Goal: Find specific page/section: Find specific page/section

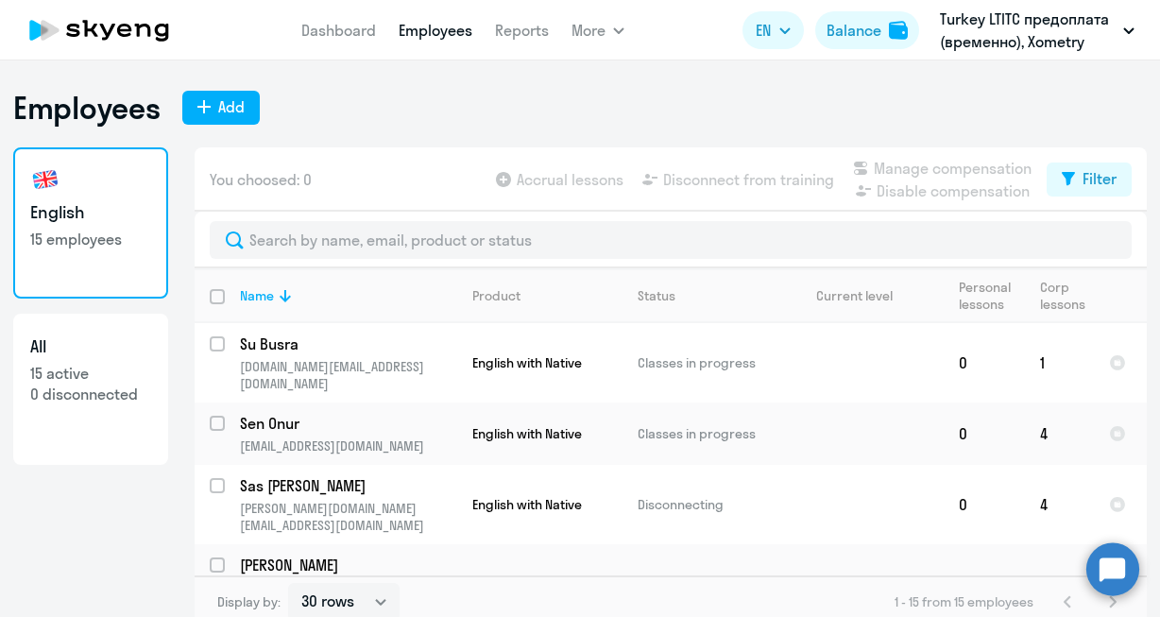
select select "30"
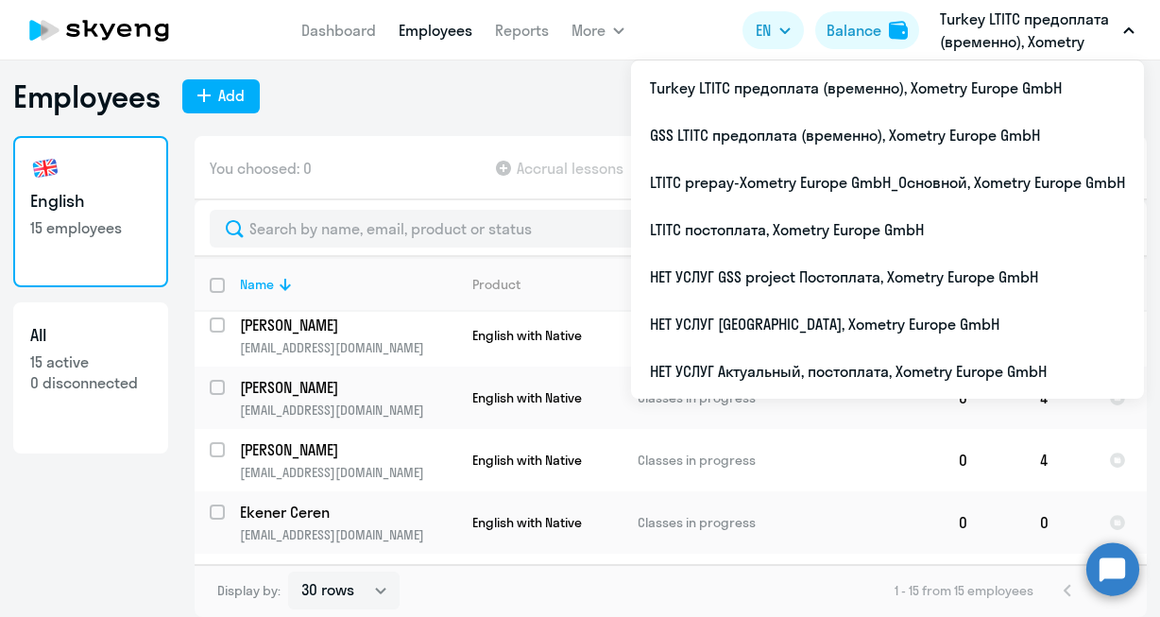
click at [1132, 25] on button "Turkey LTITC предоплата (временно), Xometry Europe GmbH" at bounding box center [1036, 30] width 213 height 45
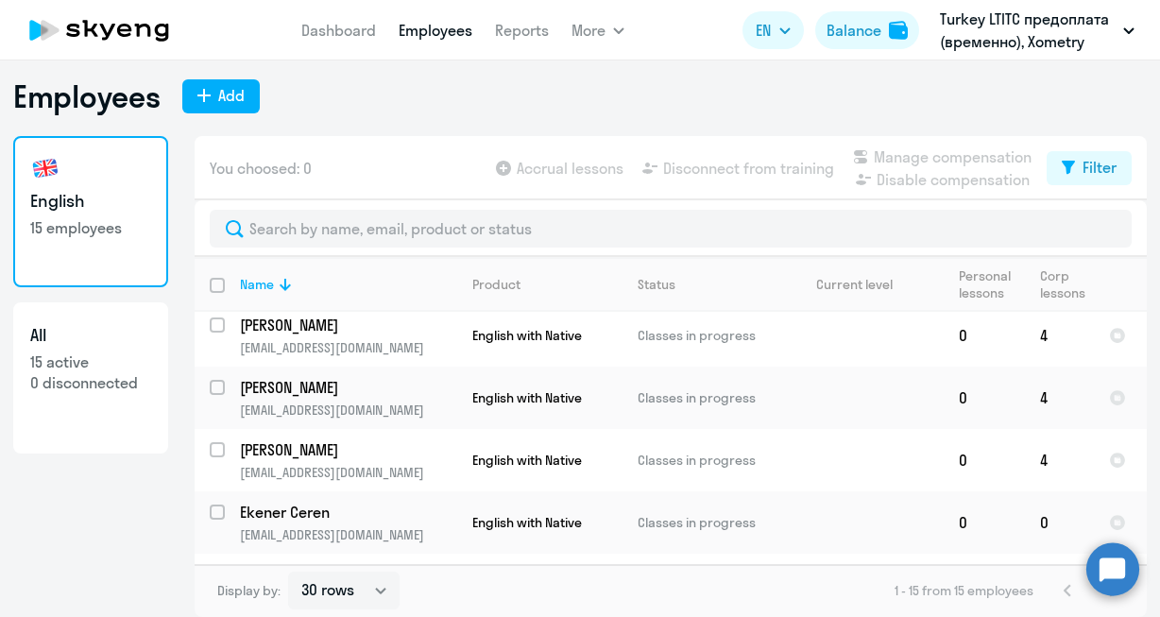
click at [1132, 25] on button "Turkey LTITC предоплата (временно), Xometry Europe GmbH" at bounding box center [1036, 30] width 213 height 45
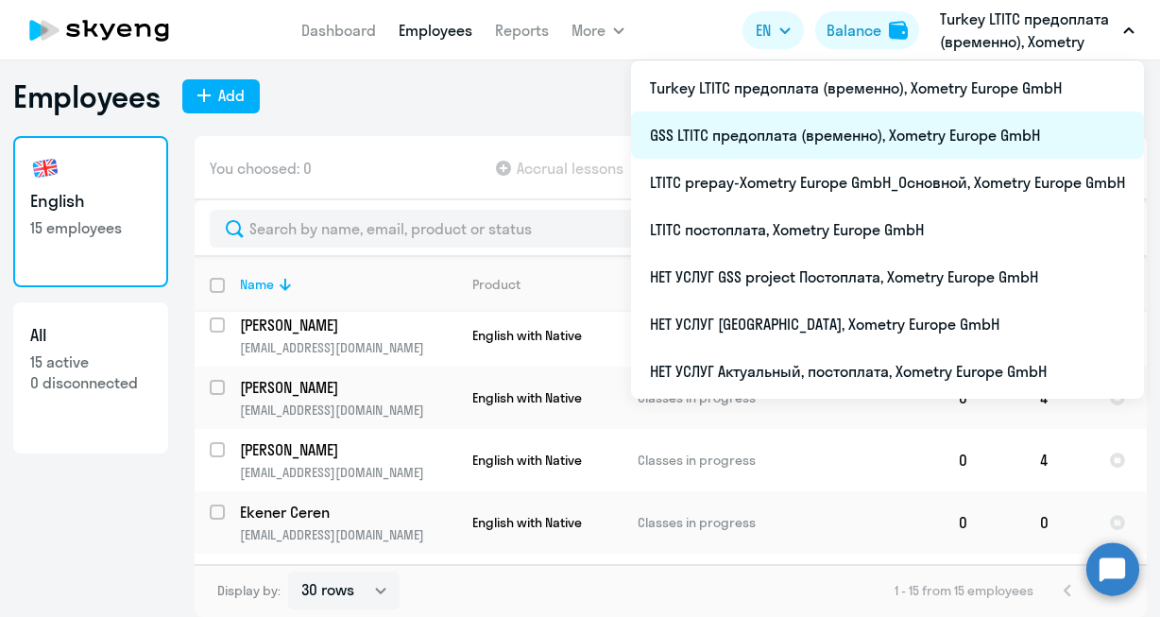
click at [773, 135] on li "GSS LTITC предоплата (временно), Xometry Europe GmbH" at bounding box center [887, 134] width 513 height 47
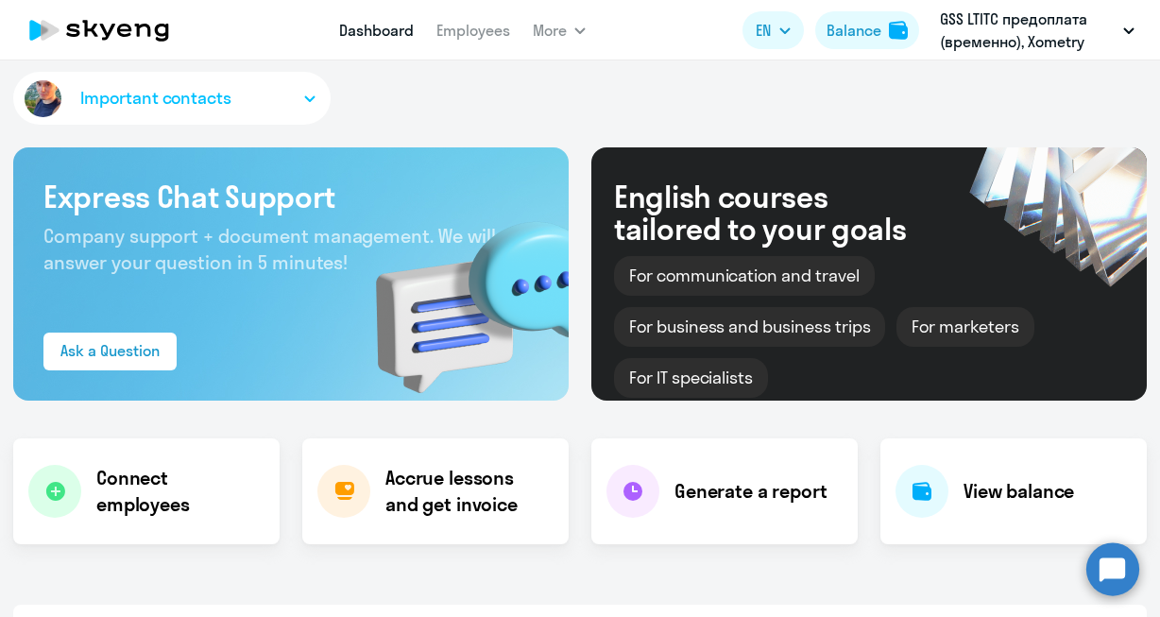
select select "30"
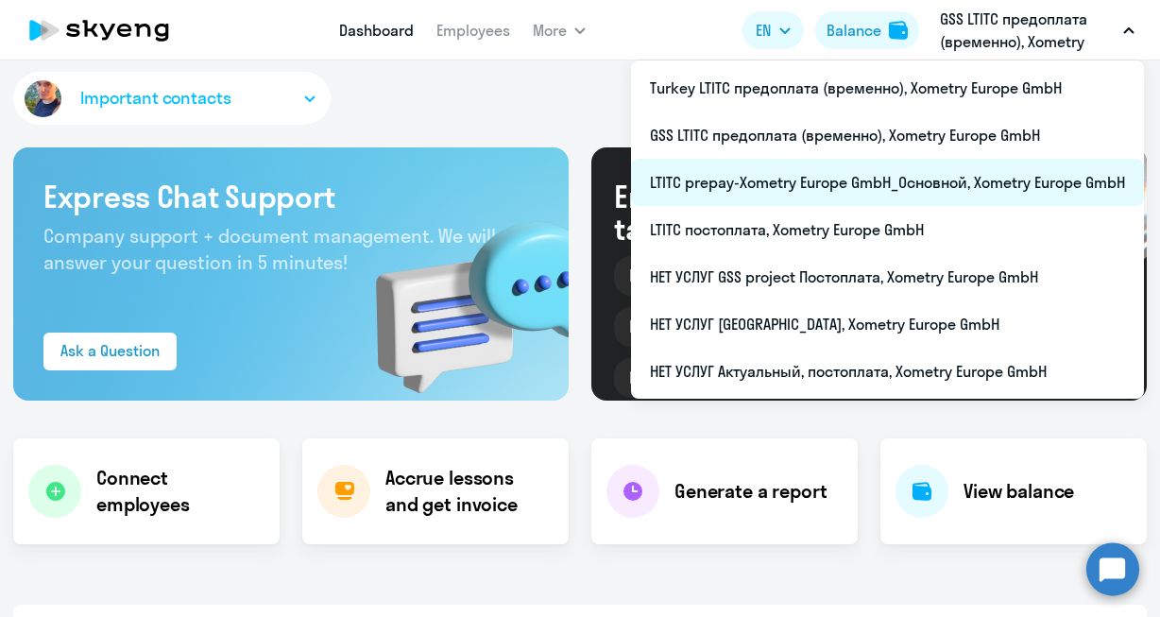
click at [833, 175] on li "LTITC prepay-Xometry Europe GmbH_Основной, Xometry Europe GmbH" at bounding box center [887, 182] width 513 height 47
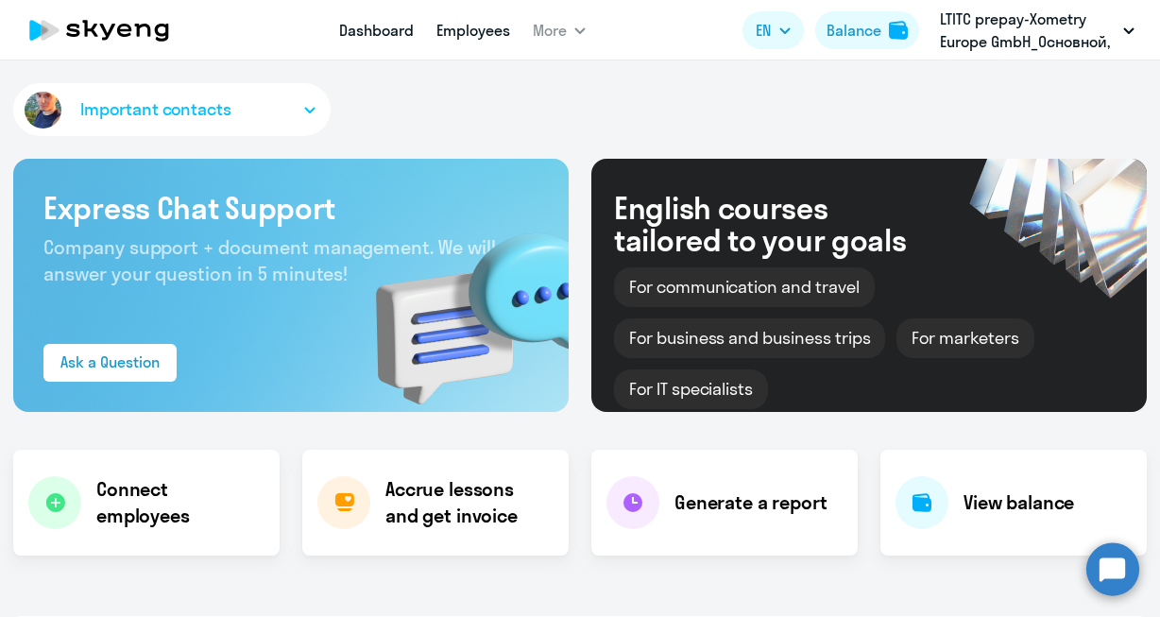
click at [472, 31] on link "Employees" at bounding box center [473, 30] width 74 height 19
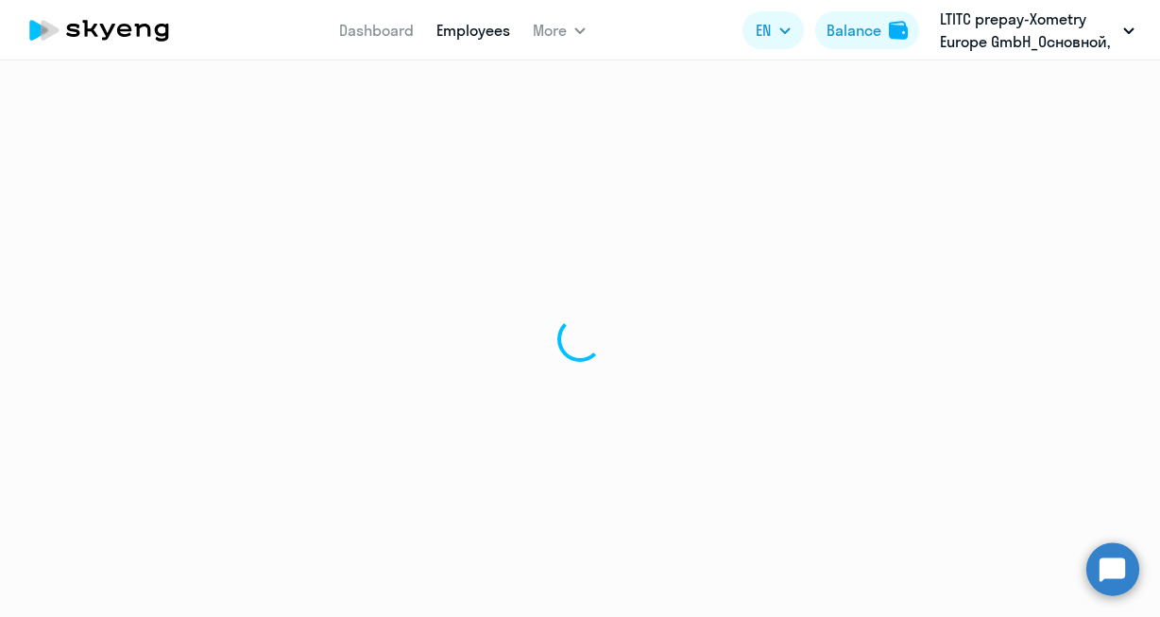
select select "30"
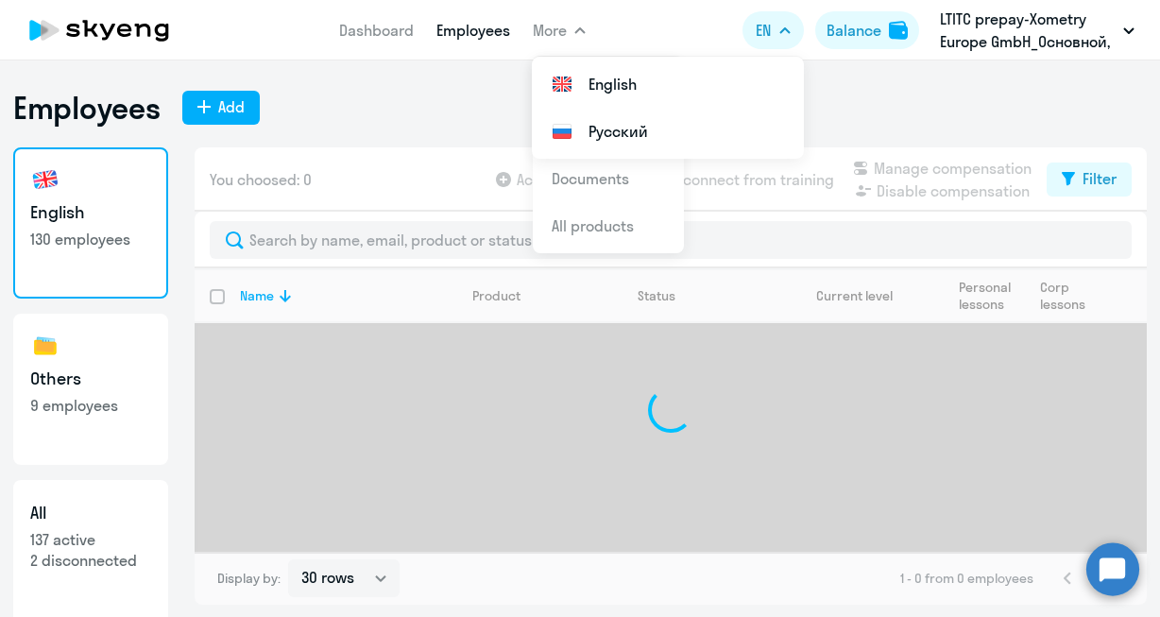
click at [603, 126] on li "Русский" at bounding box center [668, 131] width 272 height 47
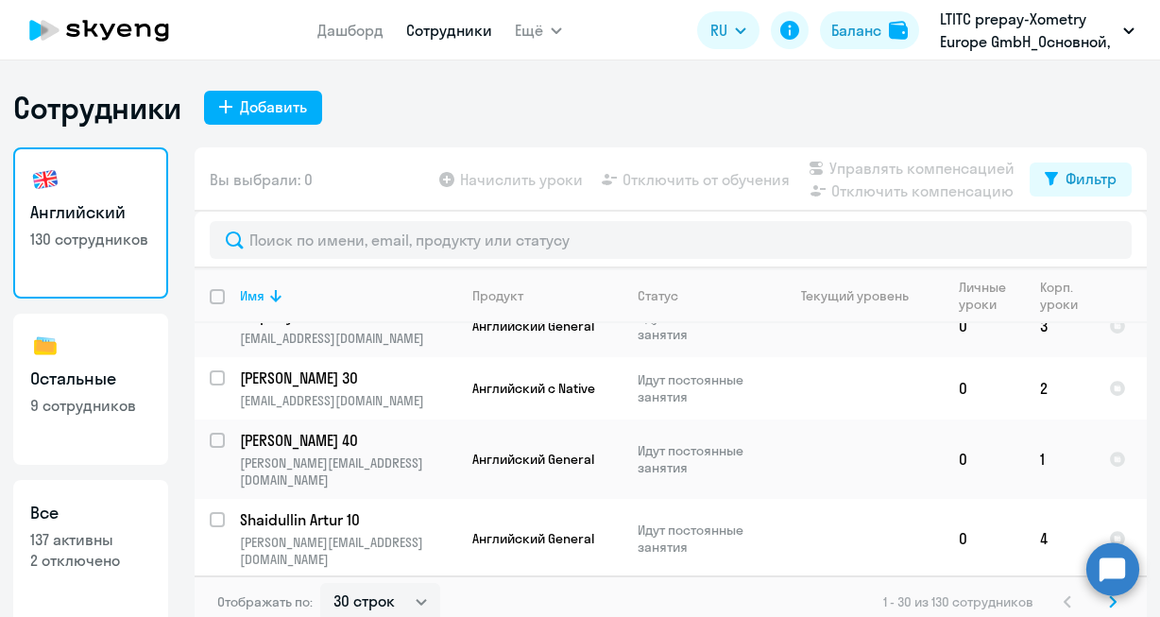
scroll to position [11, 0]
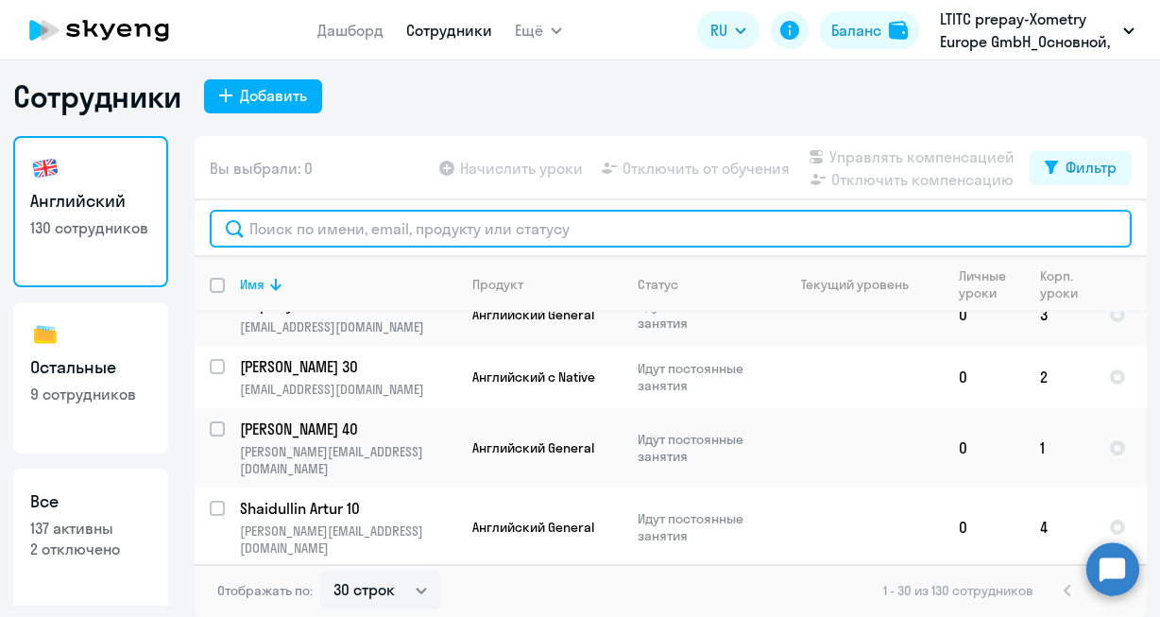
click at [389, 234] on input "text" at bounding box center [671, 229] width 922 height 38
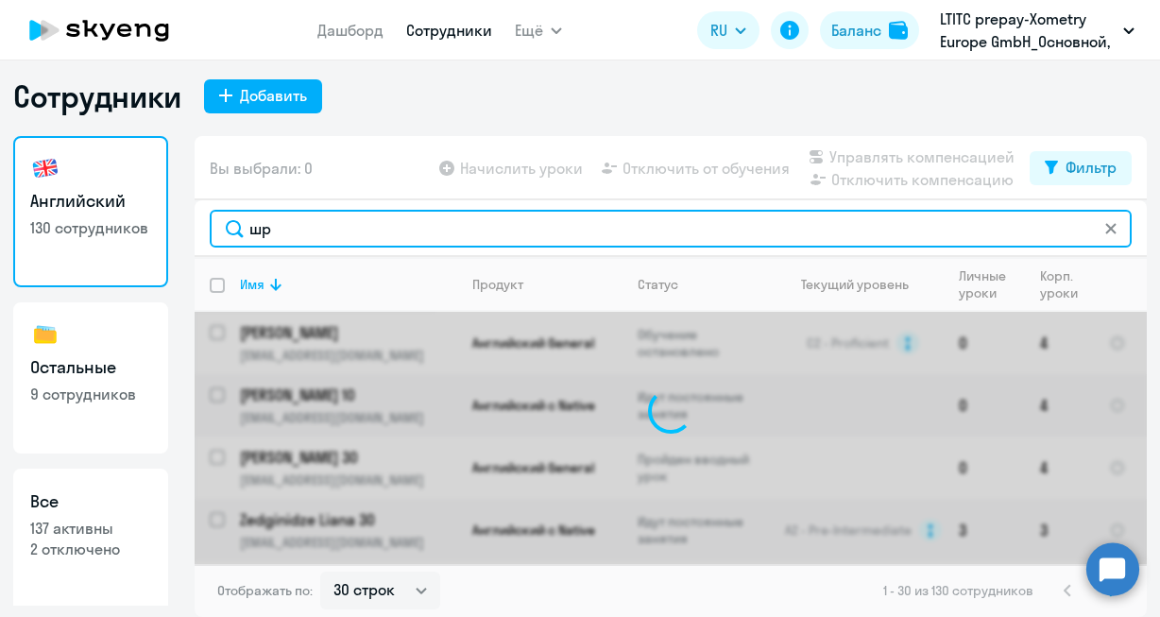
type input "ш"
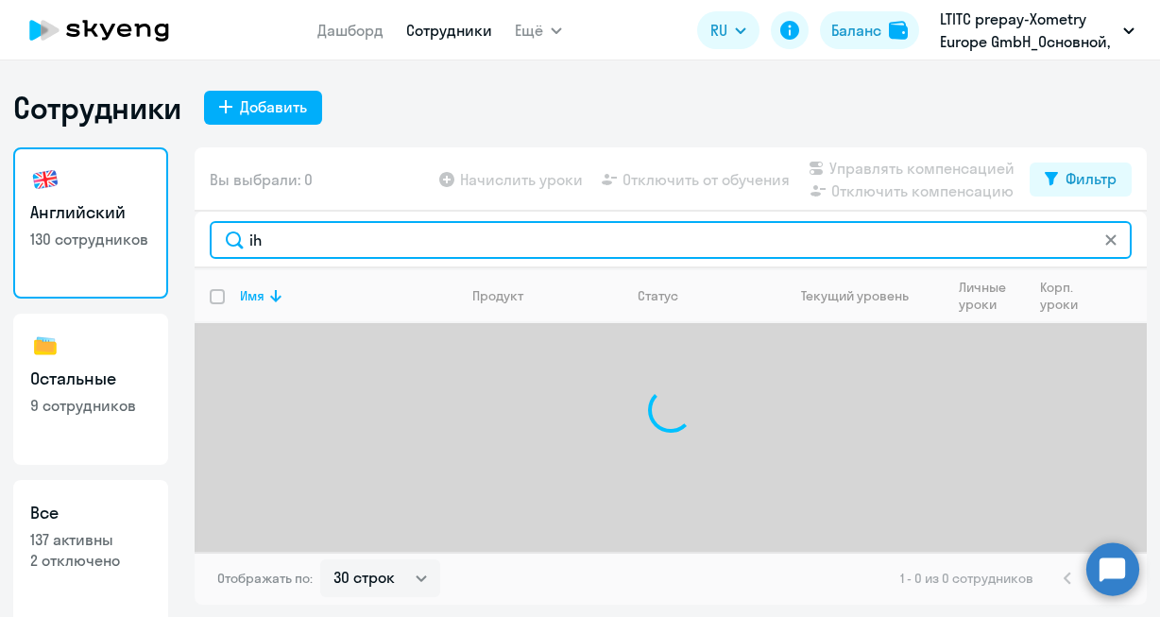
type input "i"
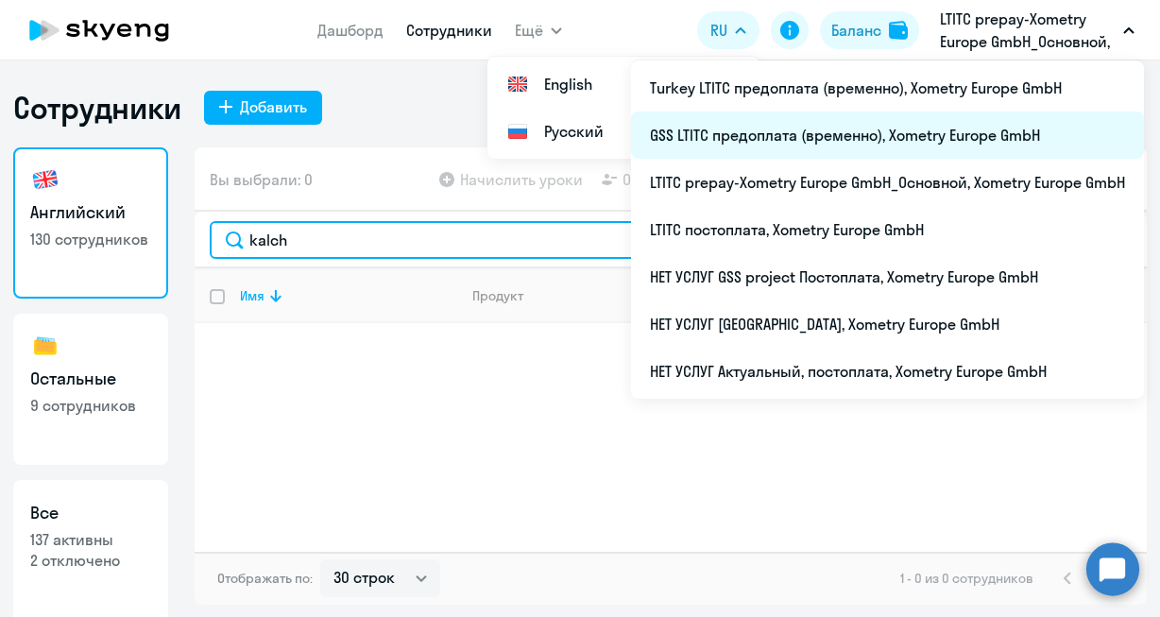
type input "kalch"
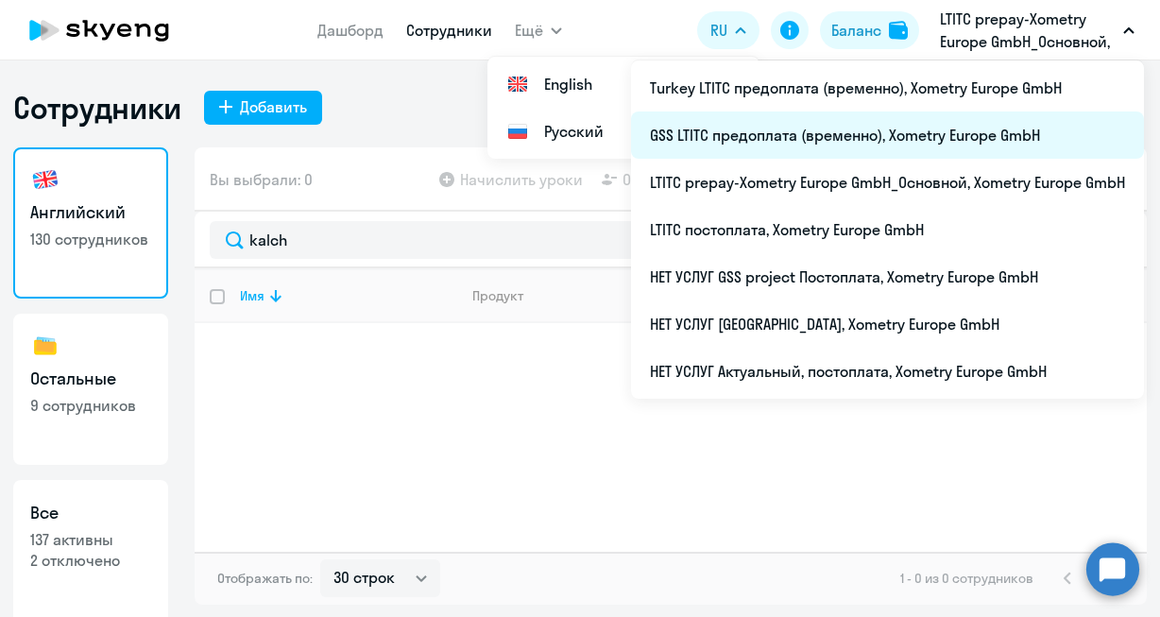
click at [824, 133] on li "GSS LTITC предоплата (временно), Xometry Europe GmbH" at bounding box center [887, 134] width 513 height 47
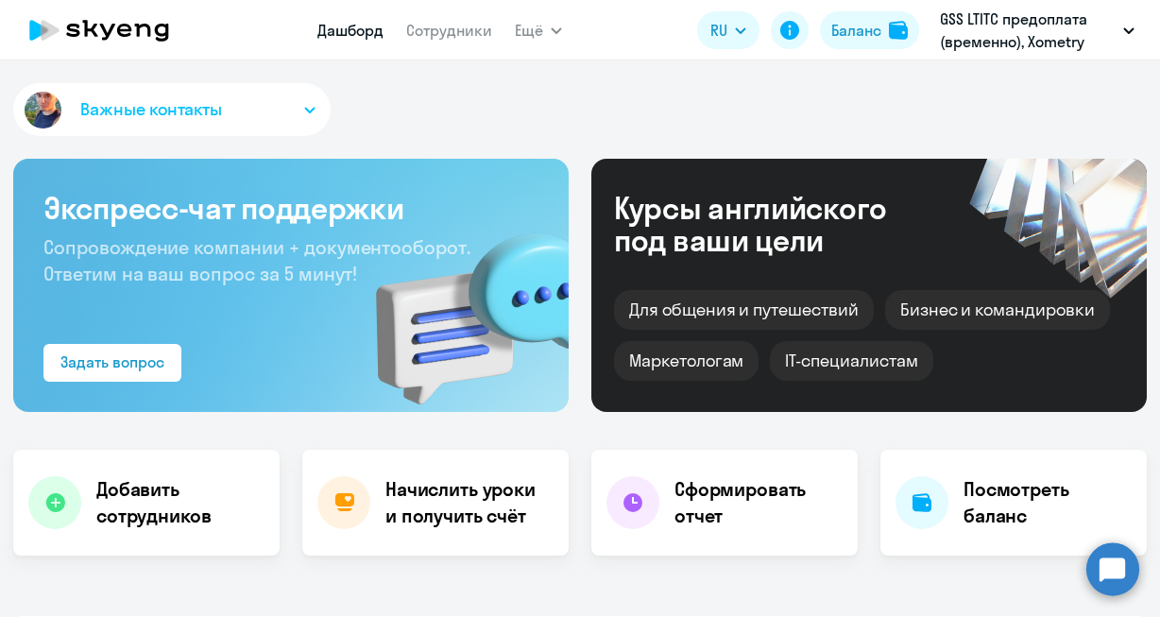
select select "30"
click at [458, 40] on app-menu-item-link "Сотрудники" at bounding box center [449, 31] width 86 height 24
click at [457, 35] on link "Сотрудники" at bounding box center [449, 30] width 86 height 19
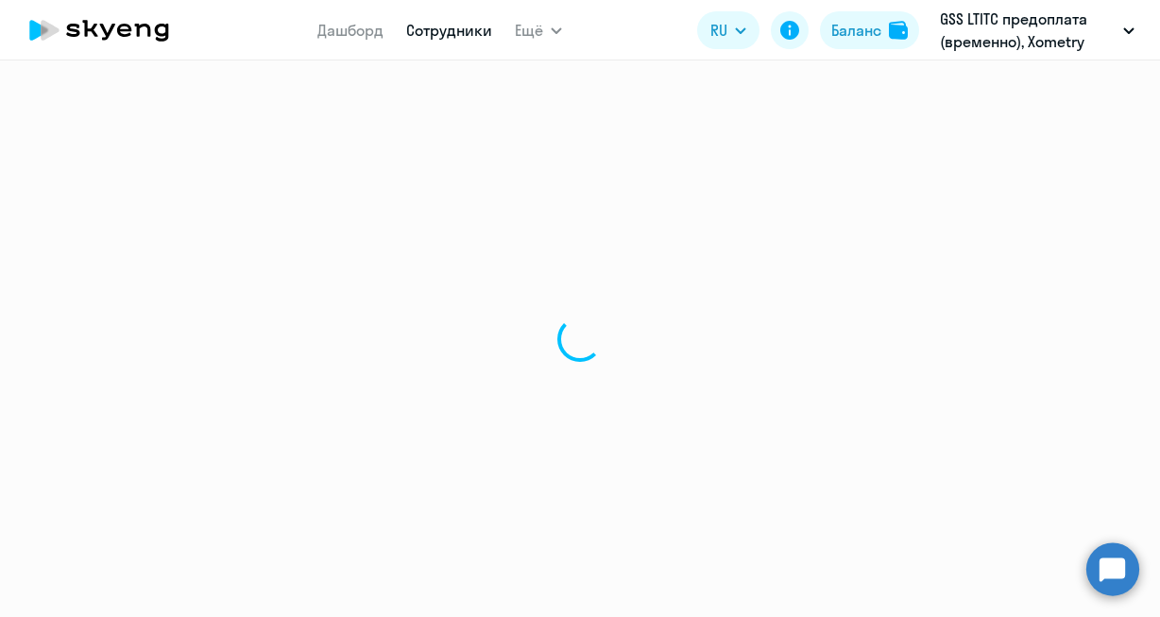
select select "30"
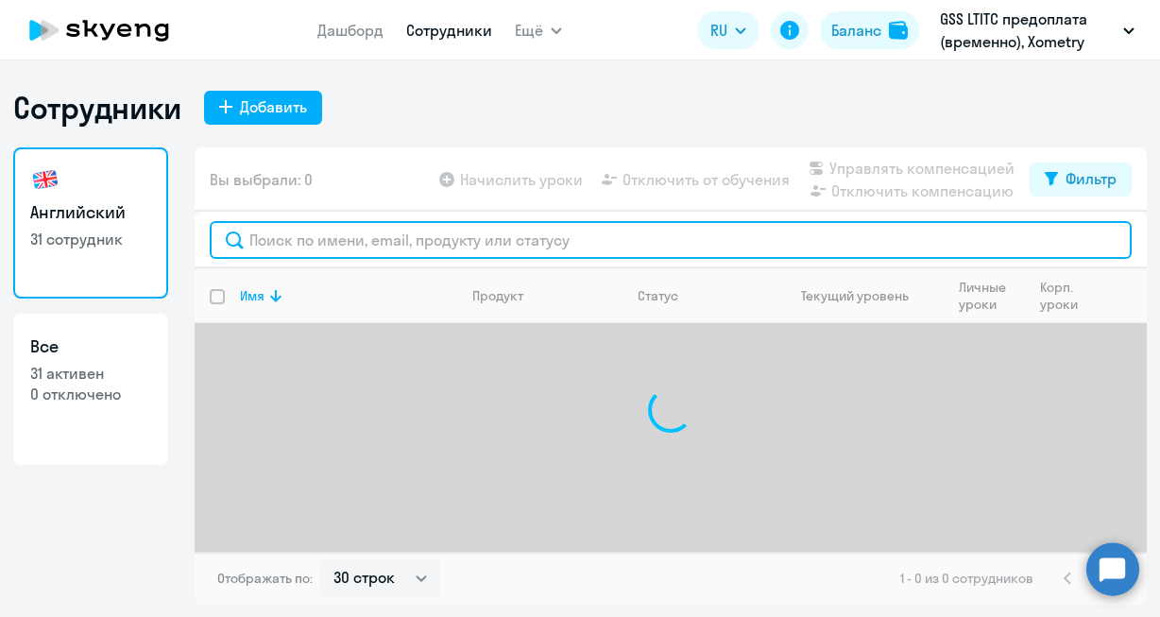
click at [414, 240] on input "text" at bounding box center [671, 240] width 922 height 38
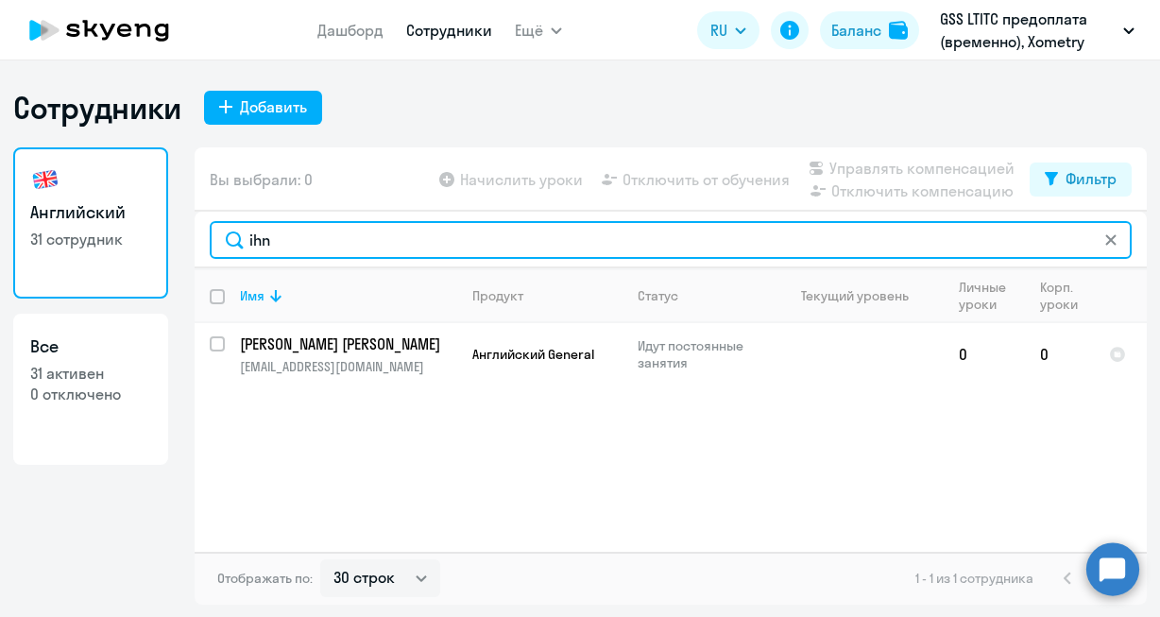
type input "ihn"
